Goal: Obtain resource: Download file/media

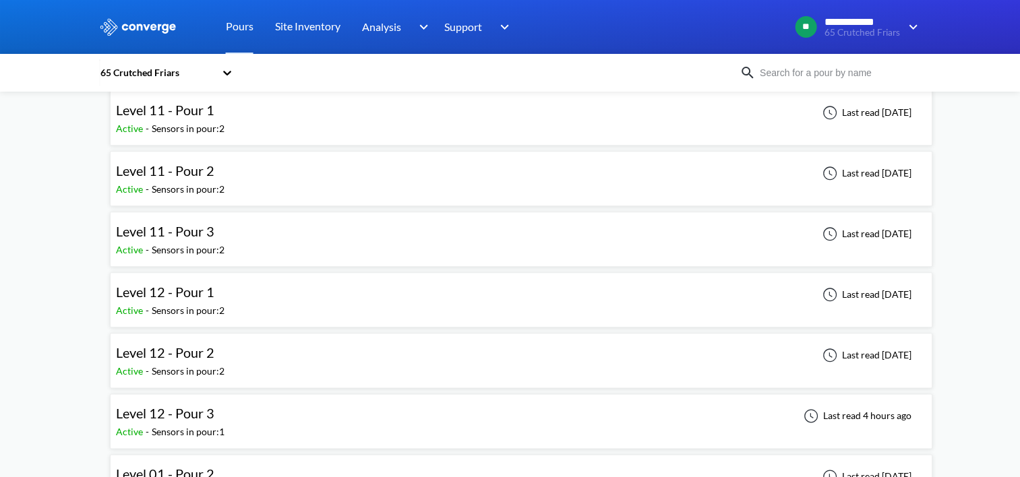
scroll to position [1618, 0]
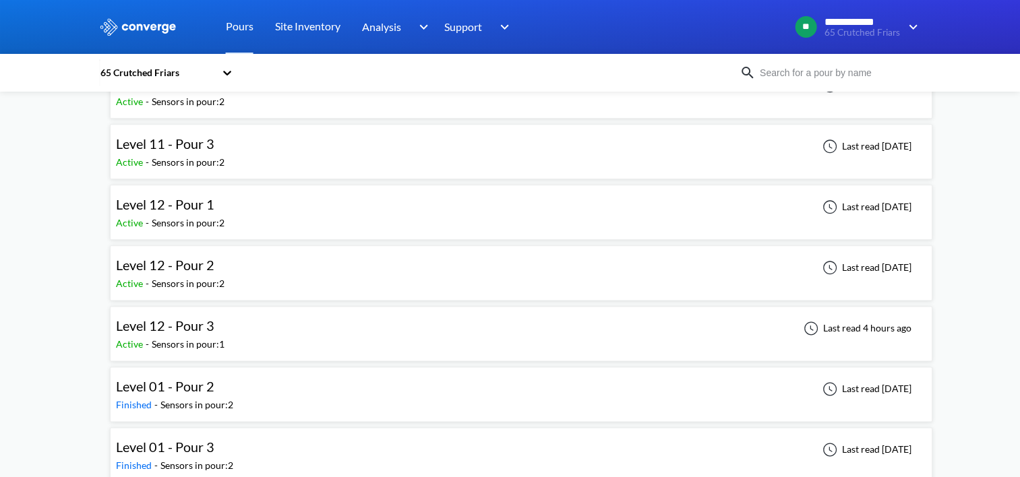
click at [365, 320] on div "Level 12 - Pour 3 Active - Sensors in pour: 1 Last read 4 hours ago" at bounding box center [521, 333] width 810 height 43
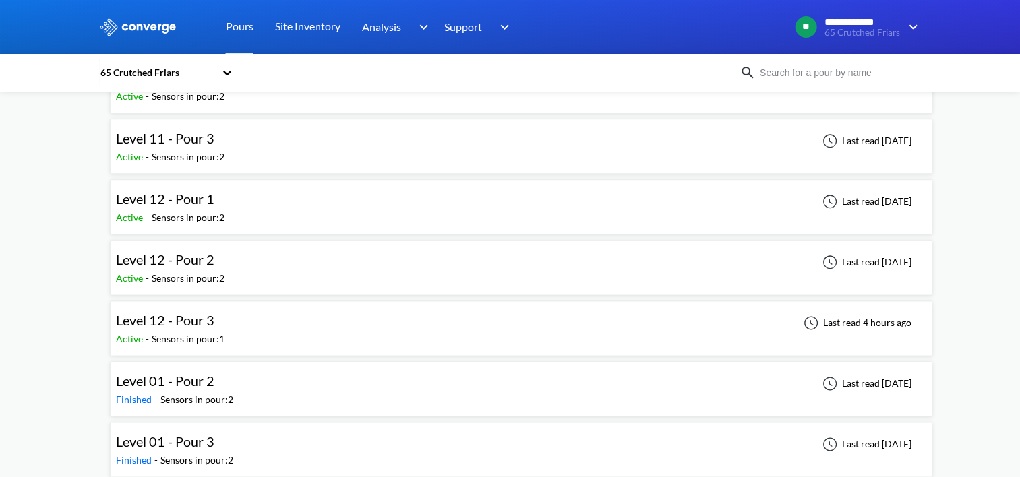
scroll to position [1618, 0]
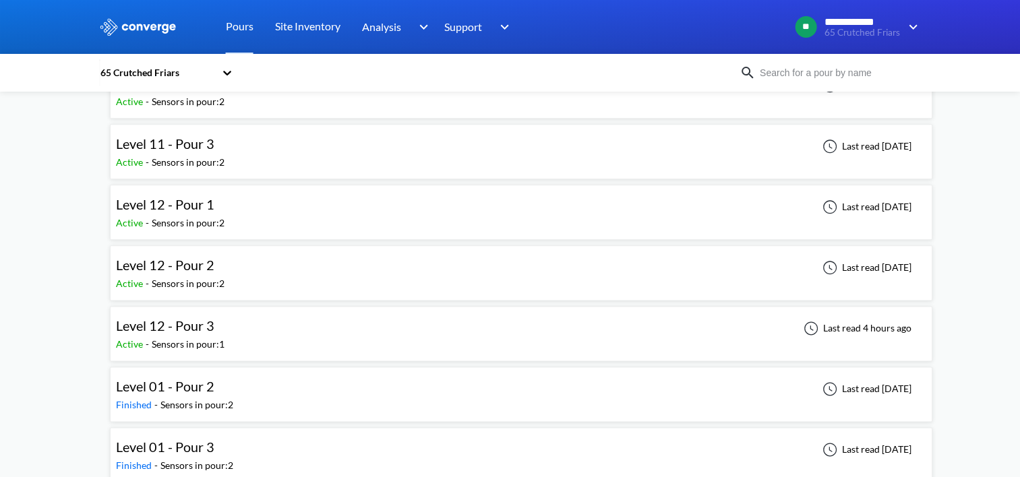
click at [284, 255] on div "Level 12 - Pour 2 Active - Sensors in pour: 2 Last read [DATE]" at bounding box center [521, 272] width 810 height 43
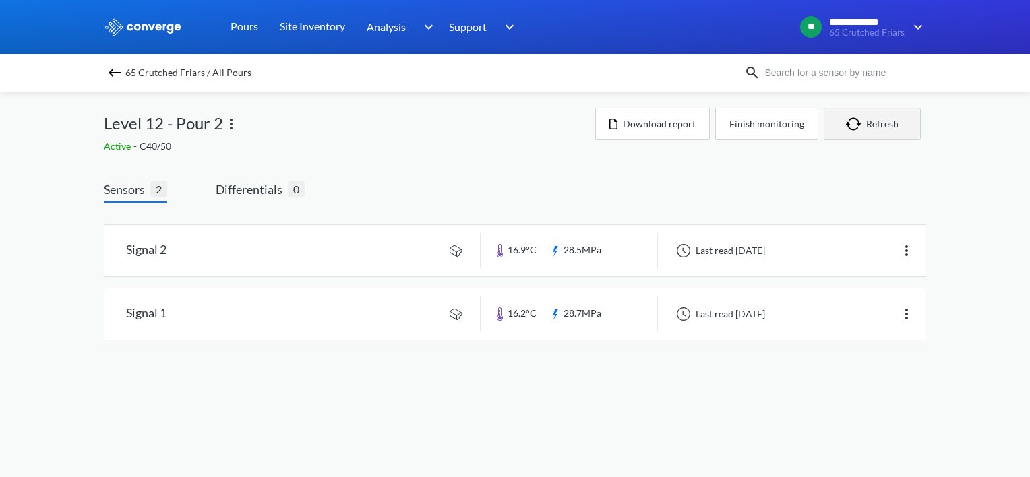
click at [873, 127] on button "Refresh" at bounding box center [872, 124] width 97 height 32
click at [892, 128] on button "Refresh" at bounding box center [872, 124] width 97 height 32
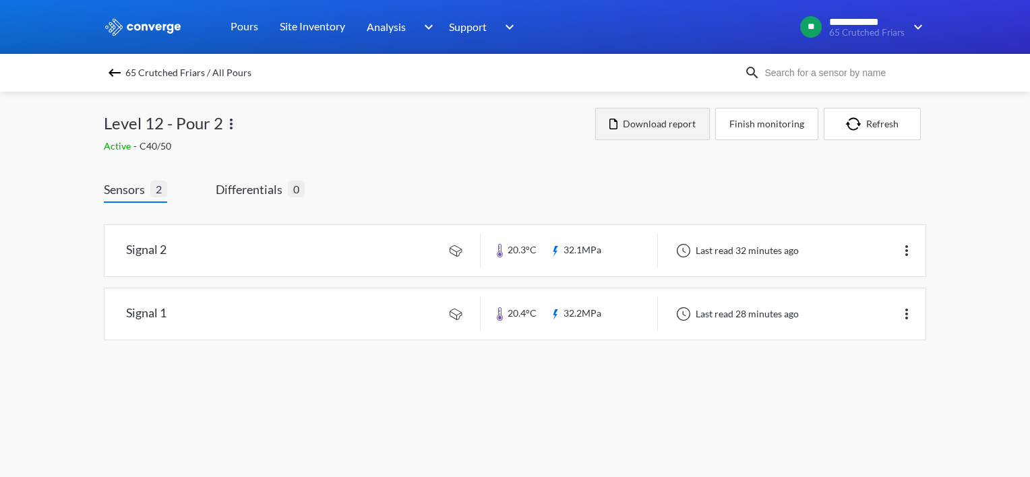
click at [678, 119] on button "Download report" at bounding box center [652, 124] width 115 height 32
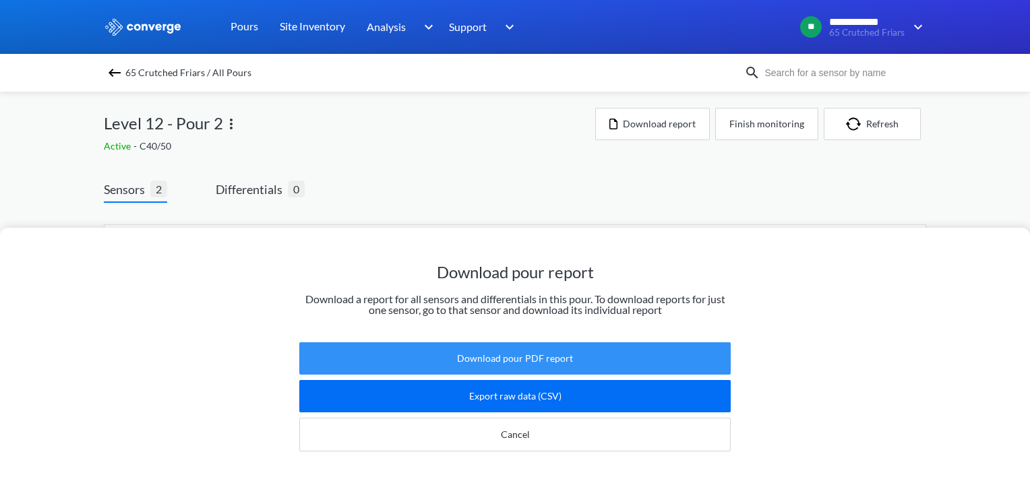
click at [511, 351] on button "Download pour PDF report" at bounding box center [514, 358] width 431 height 32
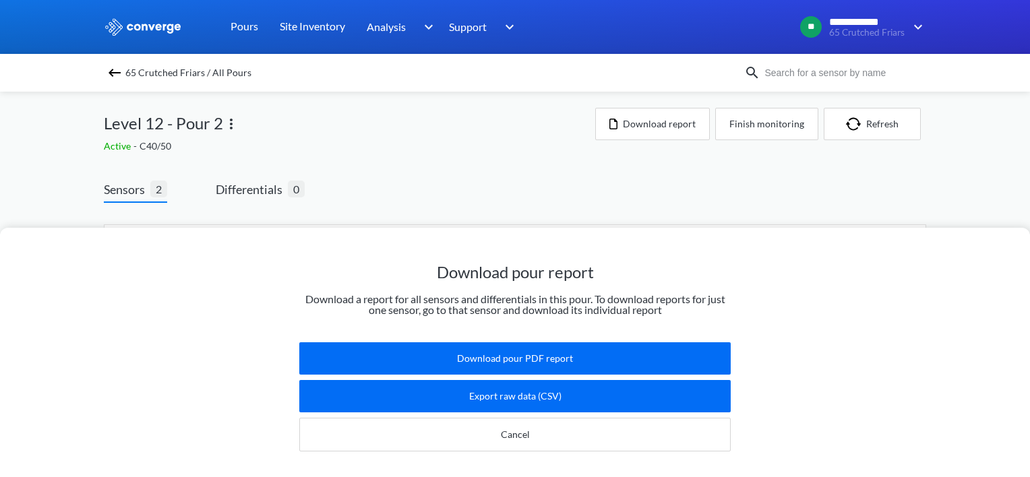
click at [663, 175] on div "Download pour report Download a report for all sensors and differentials in thi…" at bounding box center [515, 238] width 1030 height 477
